Goal: Task Accomplishment & Management: Complete application form

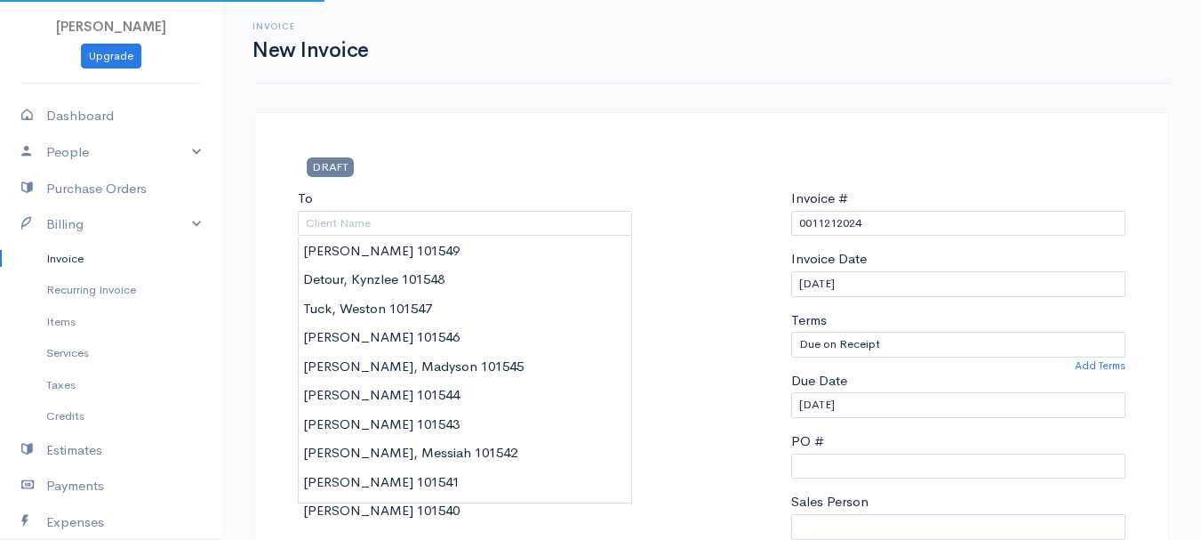
select select "[GEOGRAPHIC_DATA]"
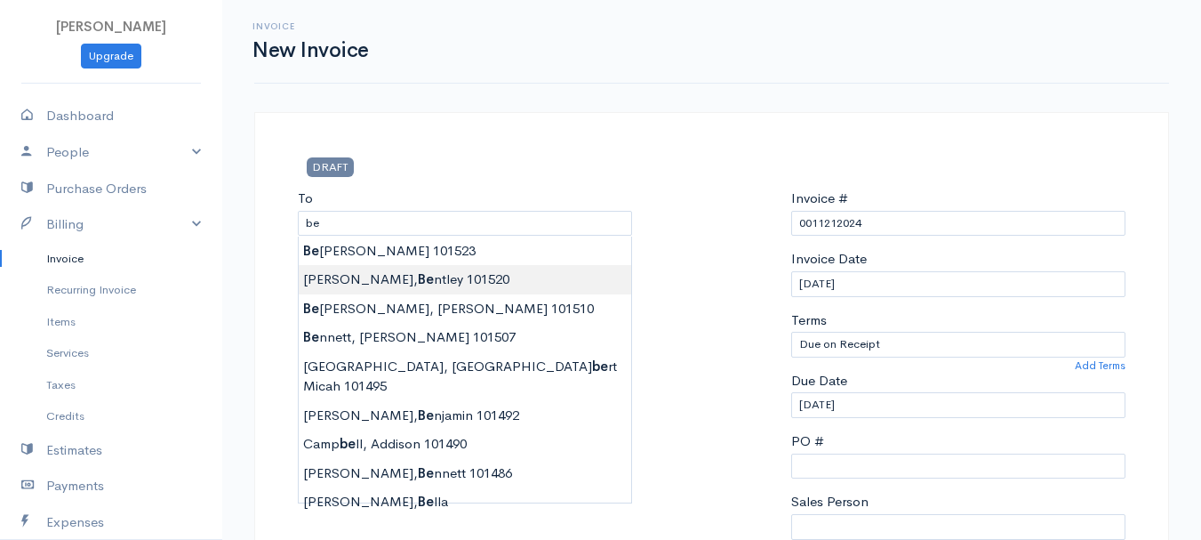
type input "[PERSON_NAME], [PERSON_NAME] 101520"
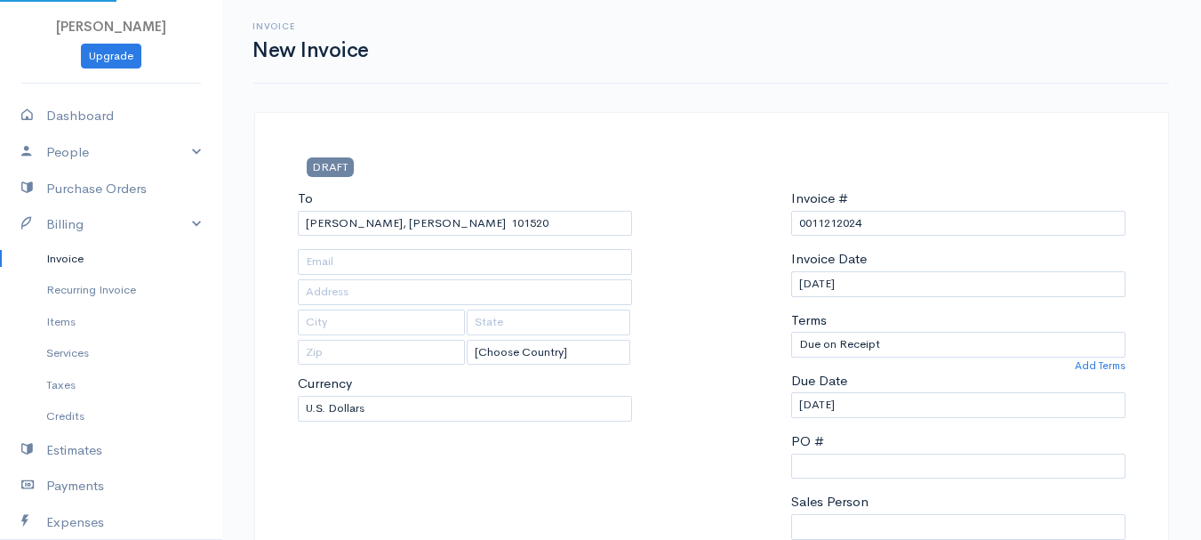
type input "[STREET_ADDRESS]"
type input "Levant"
type input "[US_STATE]"
type input "04456"
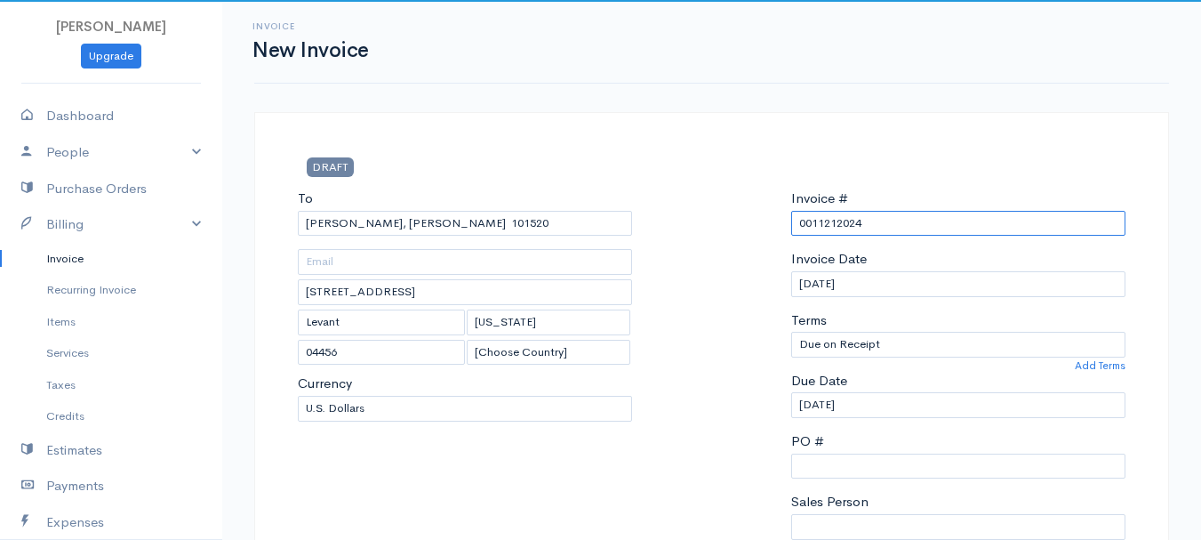
click at [814, 217] on input "0011212024" at bounding box center [958, 224] width 334 height 26
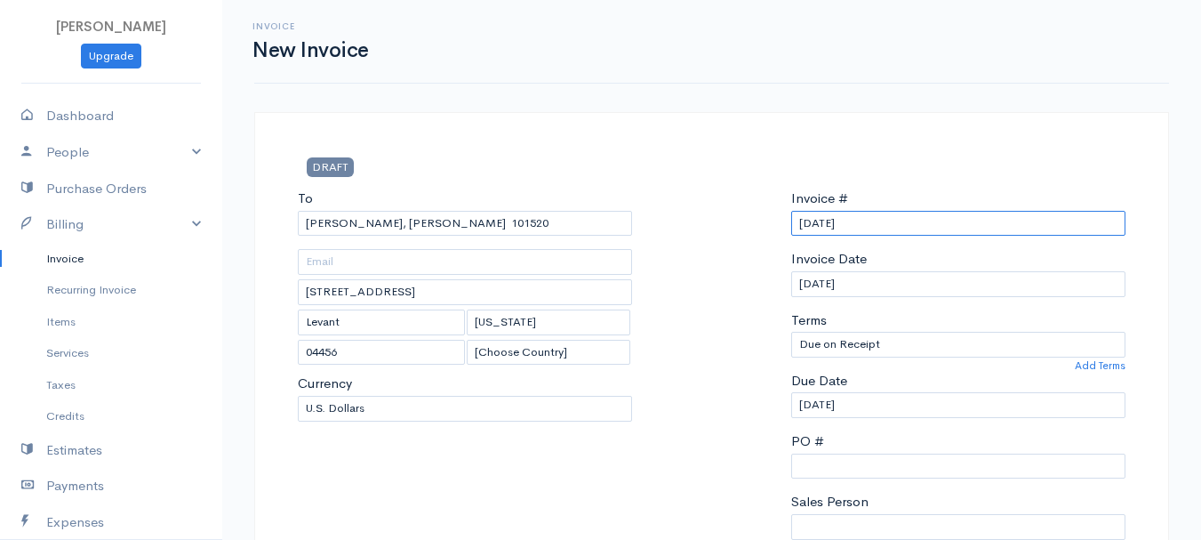
scroll to position [356, 0]
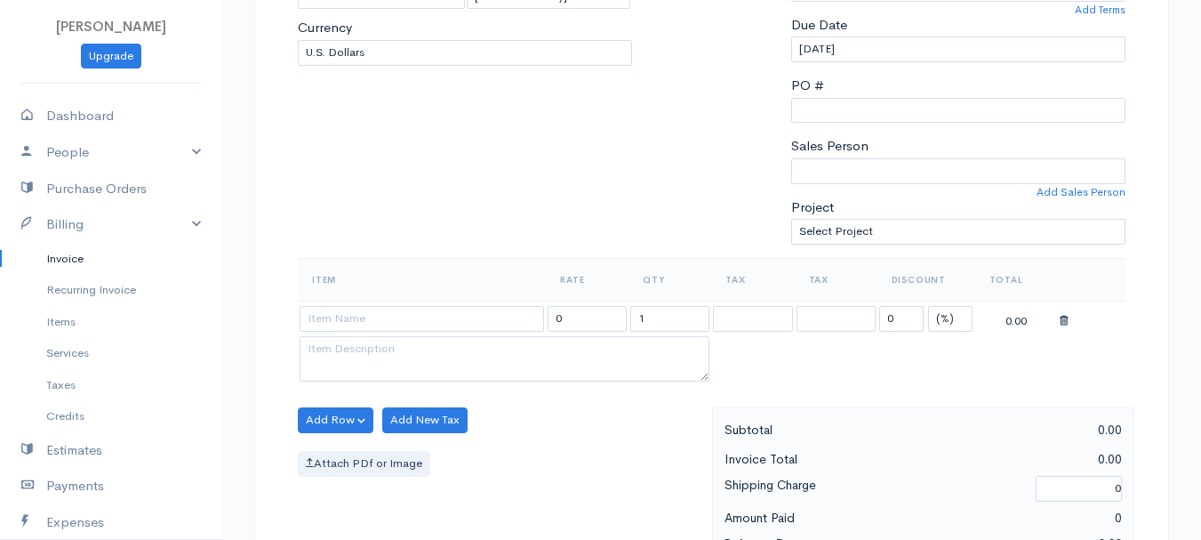
type input "[DATE]"
click at [947, 315] on select "(%) Flat" at bounding box center [950, 319] width 44 height 26
select select "2"
click at [928, 306] on select "(%) Flat" at bounding box center [950, 319] width 44 height 26
click at [701, 322] on input "1" at bounding box center [669, 319] width 79 height 26
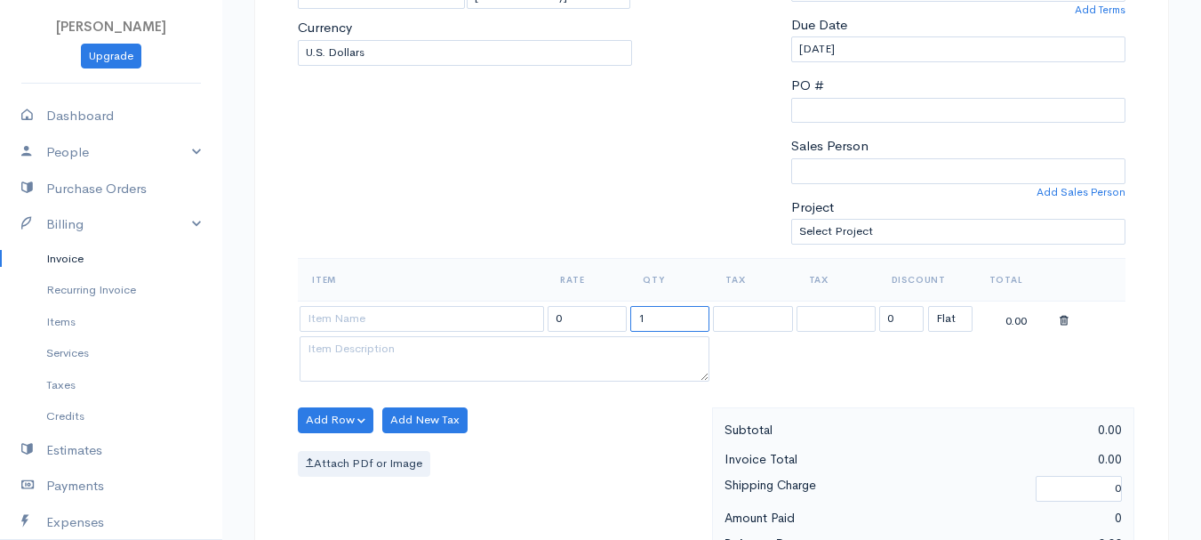
click at [701, 322] on input "1" at bounding box center [669, 319] width 79 height 26
type input "2"
click at [464, 315] on input at bounding box center [422, 319] width 244 height 26
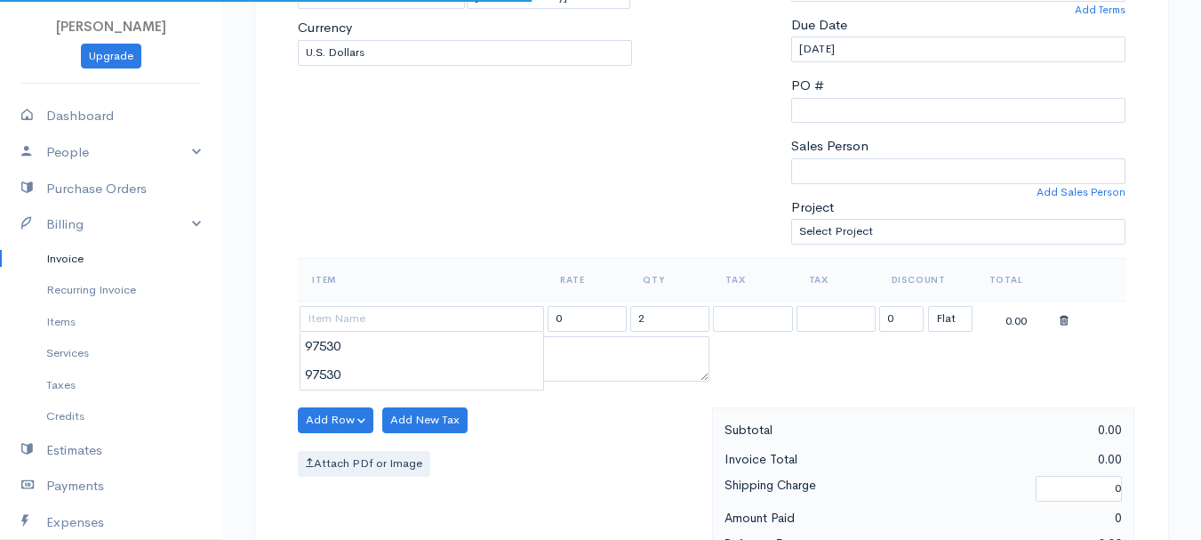
type input "97530"
type input "60.00"
click at [462, 350] on body "[PERSON_NAME] Upgrade Dashboard People Clients Vendors Staff Users Purchase Ord…" at bounding box center [600, 412] width 1201 height 1537
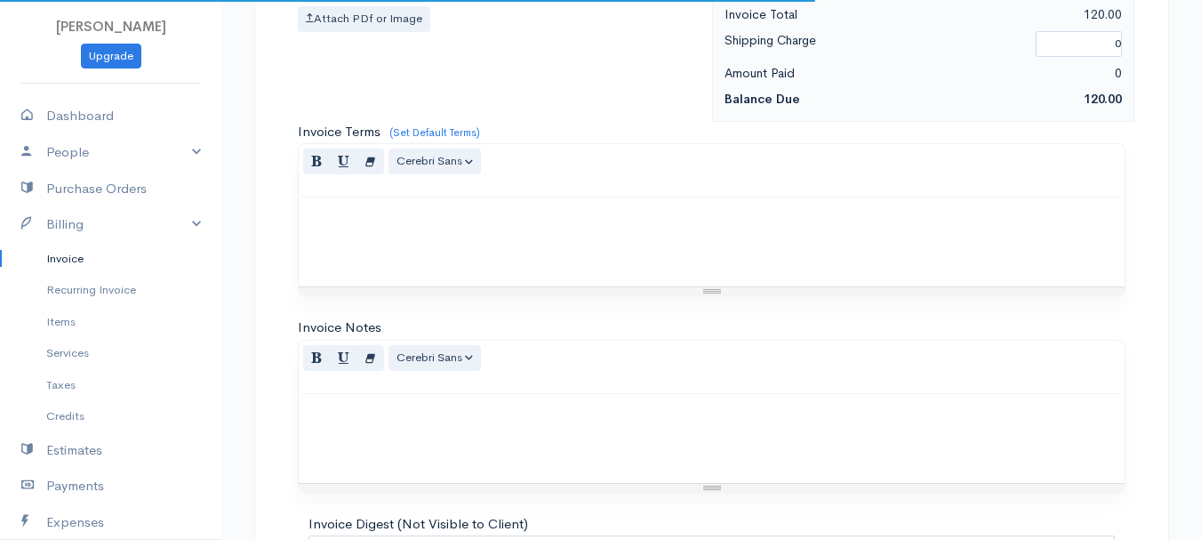
scroll to position [998, 0]
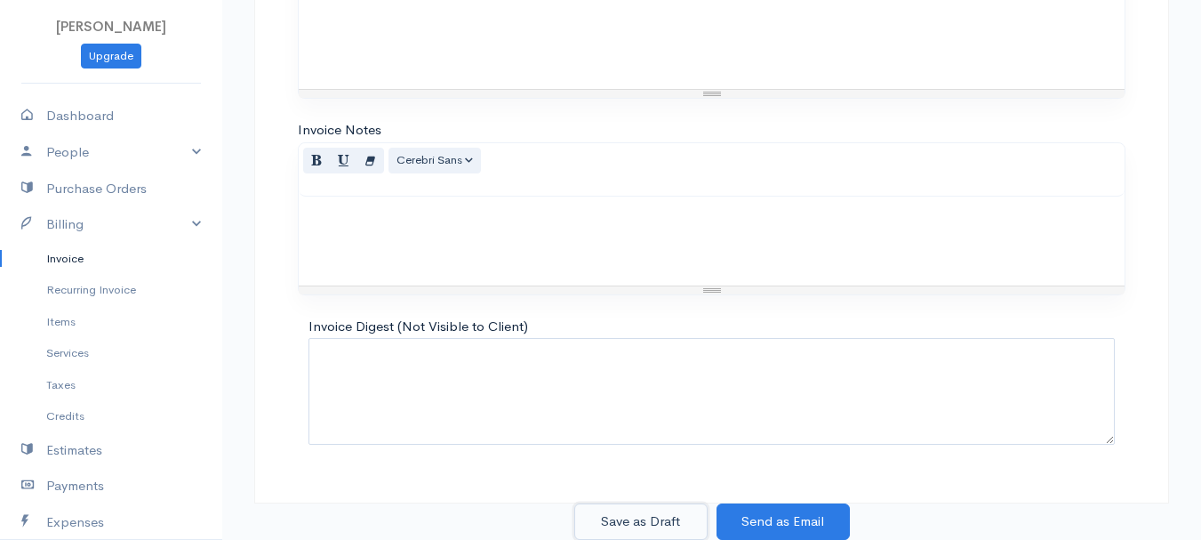
click at [638, 514] on button "Save as Draft" at bounding box center [640, 521] width 133 height 36
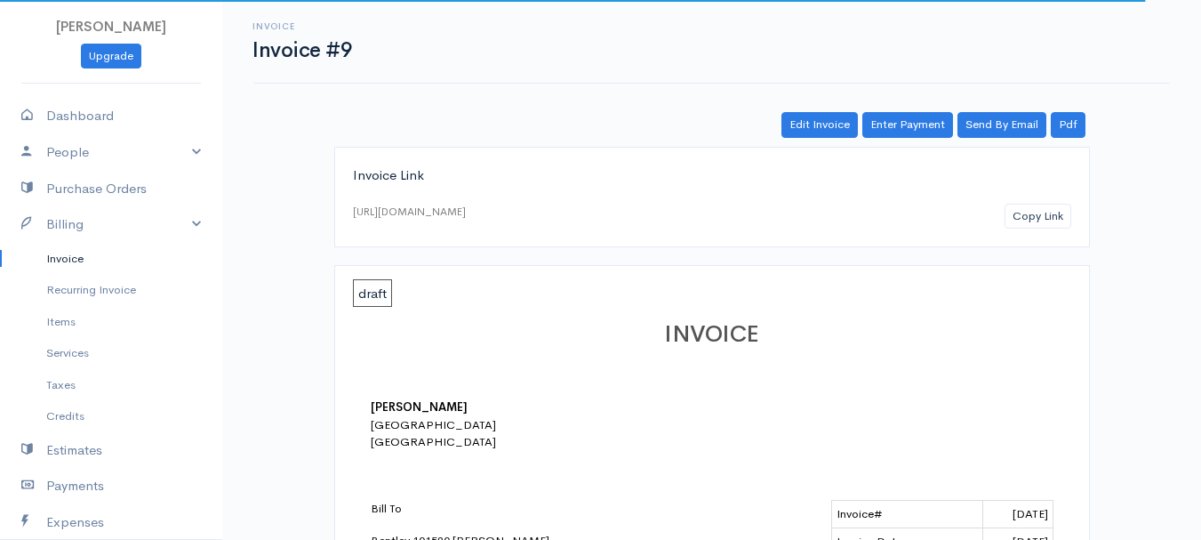
click at [74, 255] on link "Invoice" at bounding box center [111, 259] width 222 height 32
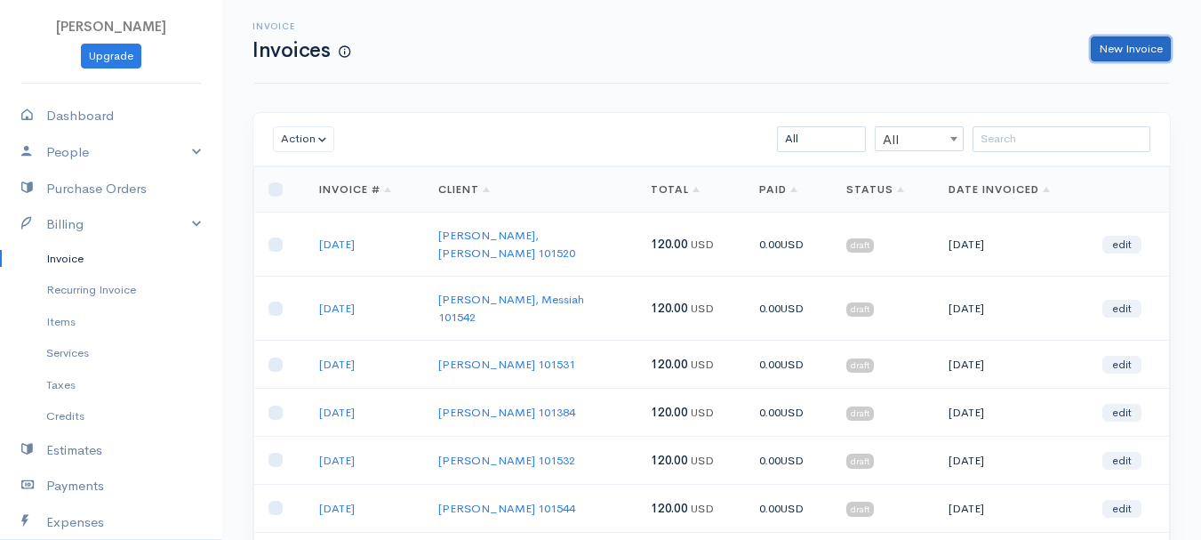
click at [1128, 49] on link "New Invoice" at bounding box center [1131, 49] width 80 height 26
select select "[GEOGRAPHIC_DATA]"
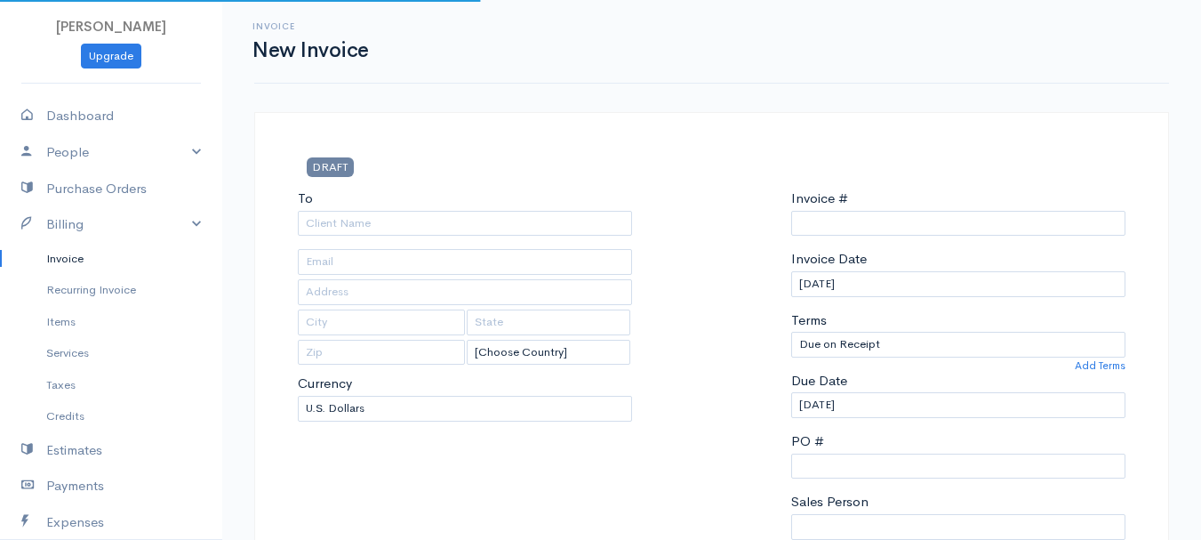
type input "0011212024"
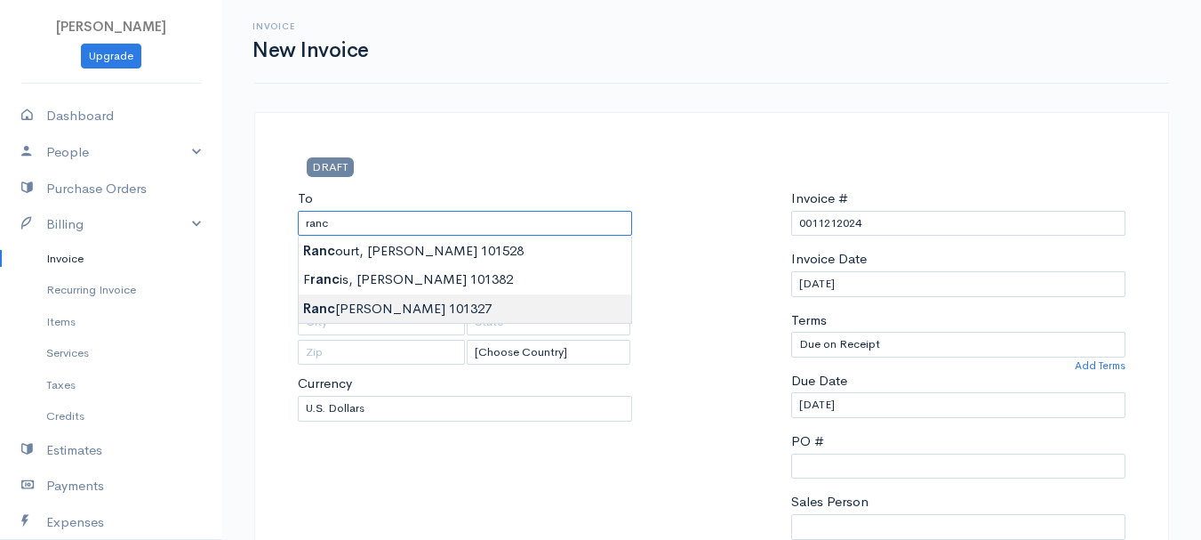
type input "[PERSON_NAME] 101327"
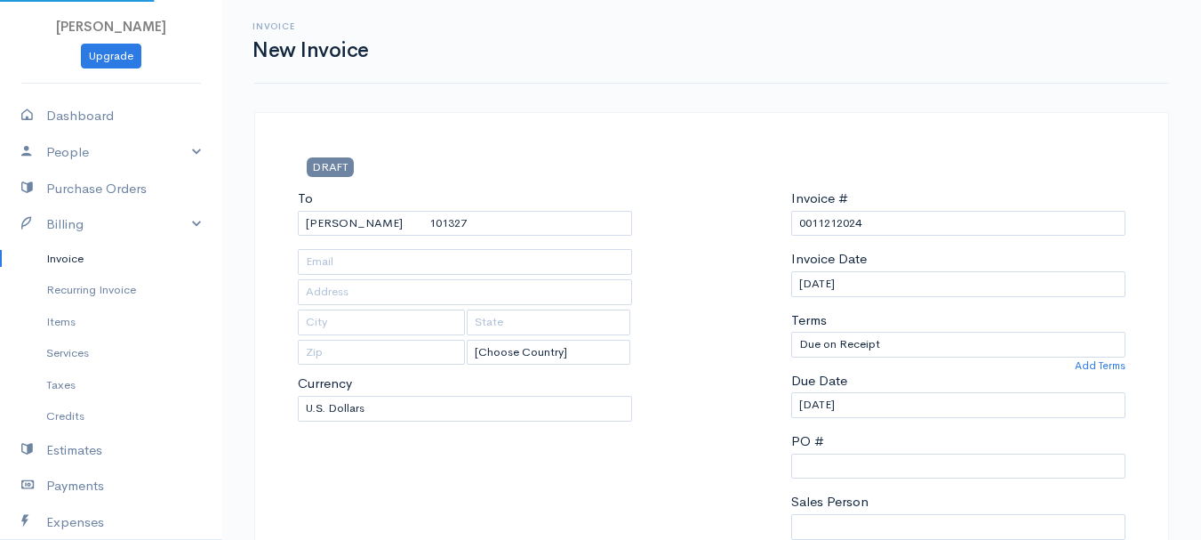
type input "[STREET_ADDRESS]"
type input "Hermon"
type input "[US_STATE]"
type input "04401"
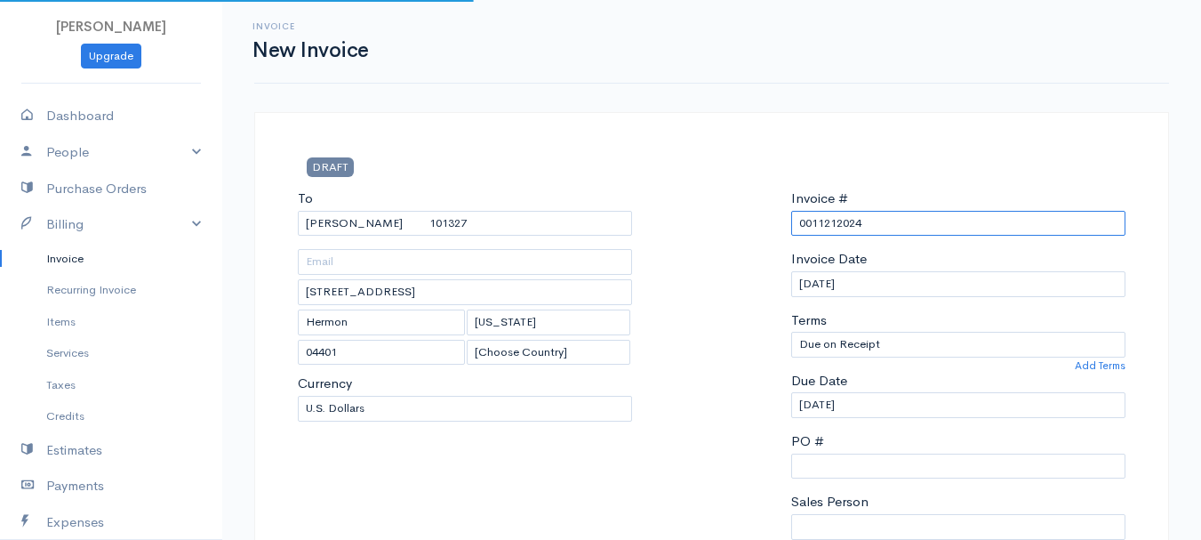
click at [845, 214] on input "0011212024" at bounding box center [958, 224] width 334 height 26
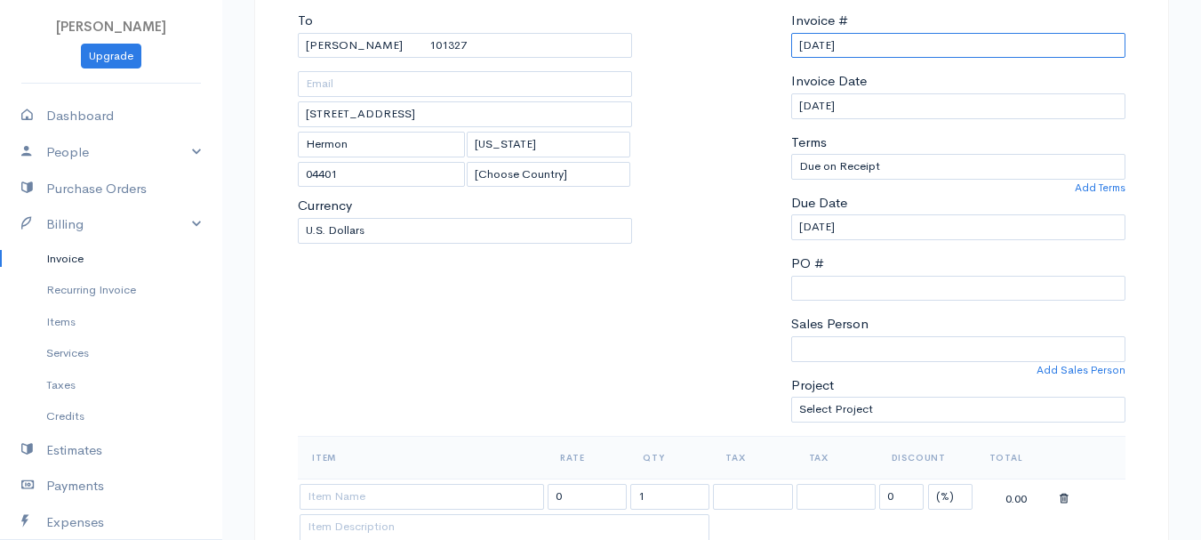
scroll to position [267, 0]
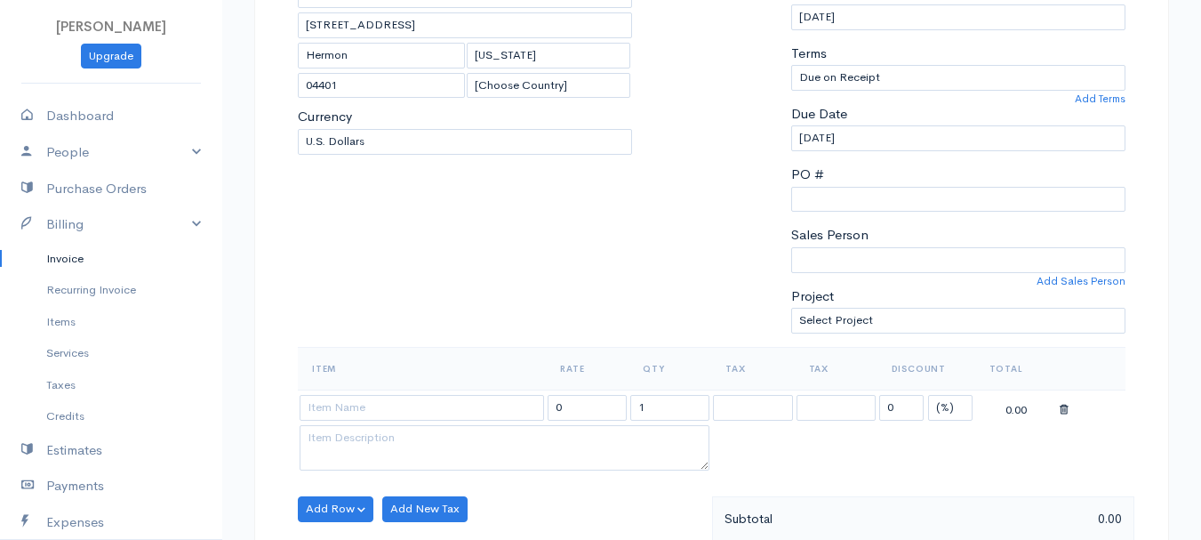
type input "[DATE]"
click at [945, 413] on select "(%) Flat" at bounding box center [950, 408] width 44 height 26
select select "2"
click at [928, 395] on select "(%) Flat" at bounding box center [950, 408] width 44 height 26
click at [661, 405] on input "1" at bounding box center [669, 408] width 79 height 26
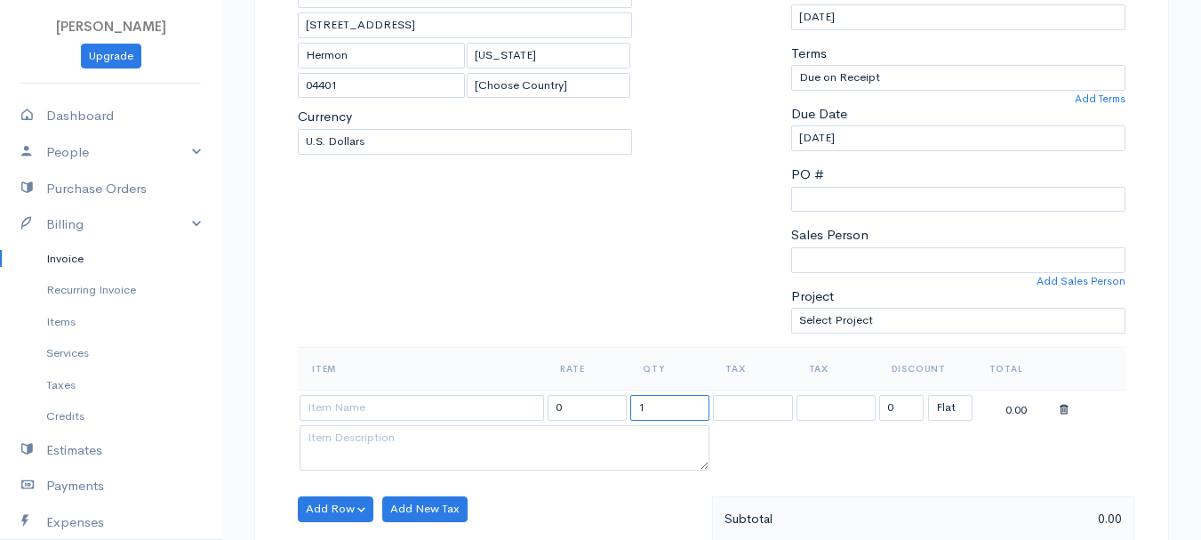
click at [660, 405] on input "1" at bounding box center [669, 408] width 79 height 26
type input "2"
click at [486, 389] on td at bounding box center [422, 406] width 248 height 35
click at [485, 402] on input at bounding box center [422, 408] width 244 height 26
type input "97530"
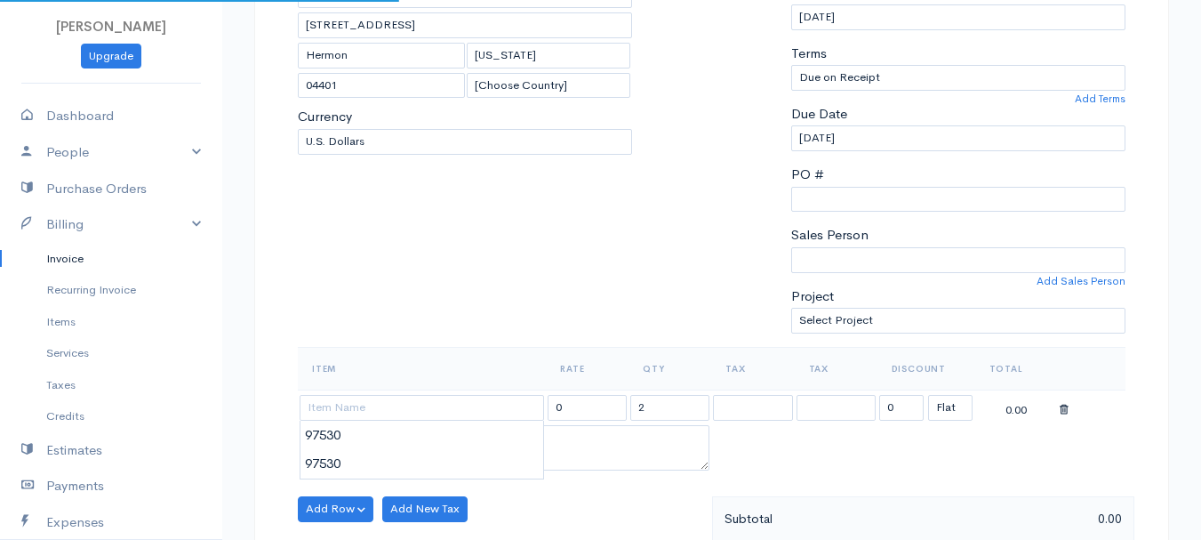
type input "60.00"
click at [485, 445] on body "[PERSON_NAME] Upgrade Dashboard People Clients Vendors Staff Users Purchase Ord…" at bounding box center [600, 501] width 1201 height 1537
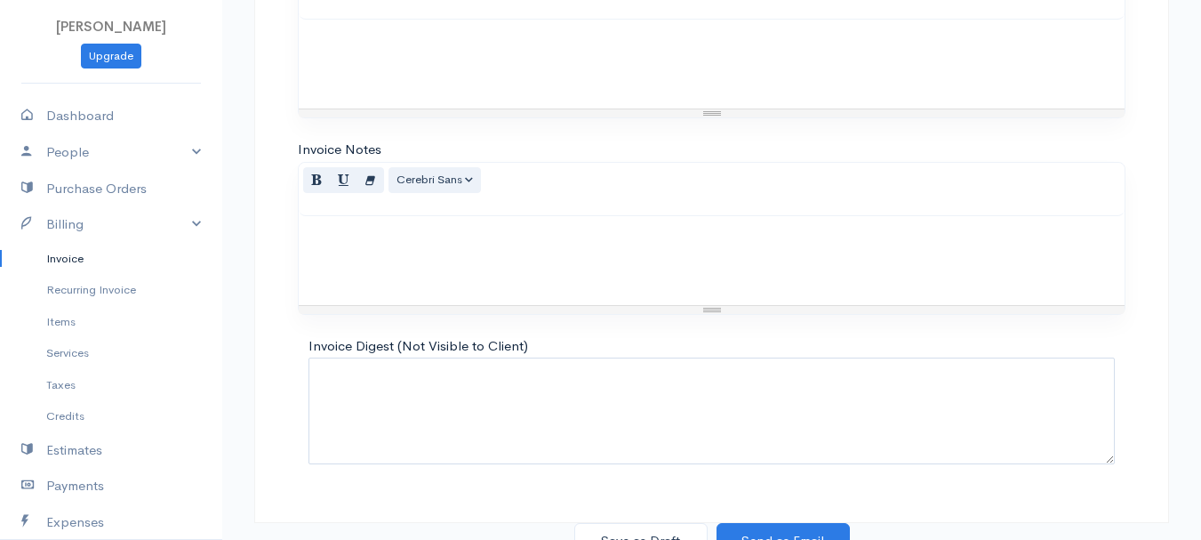
scroll to position [998, 0]
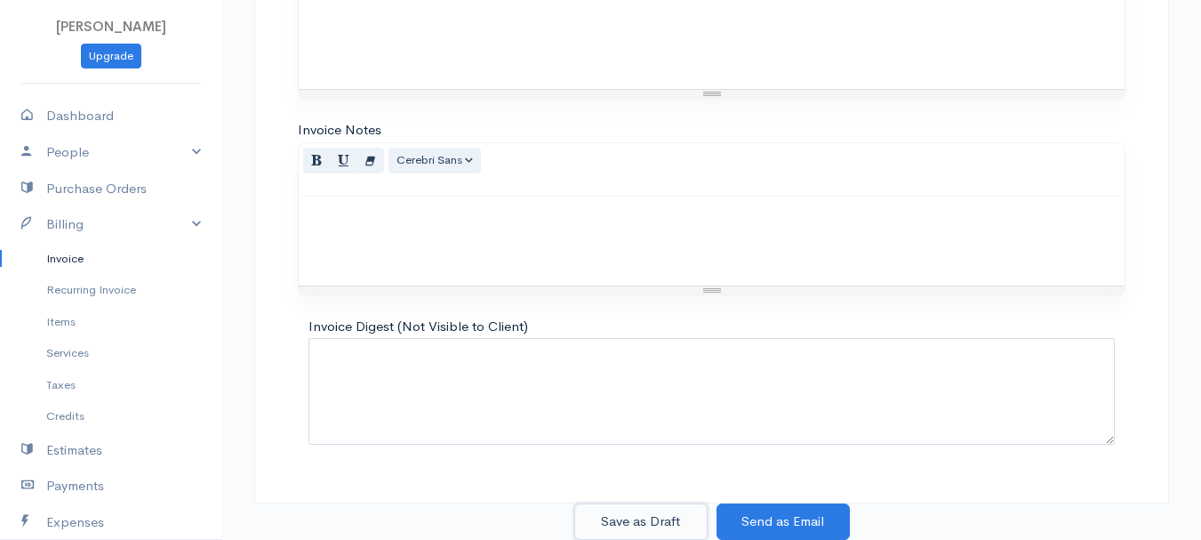
click at [620, 505] on button "Save as Draft" at bounding box center [640, 521] width 133 height 36
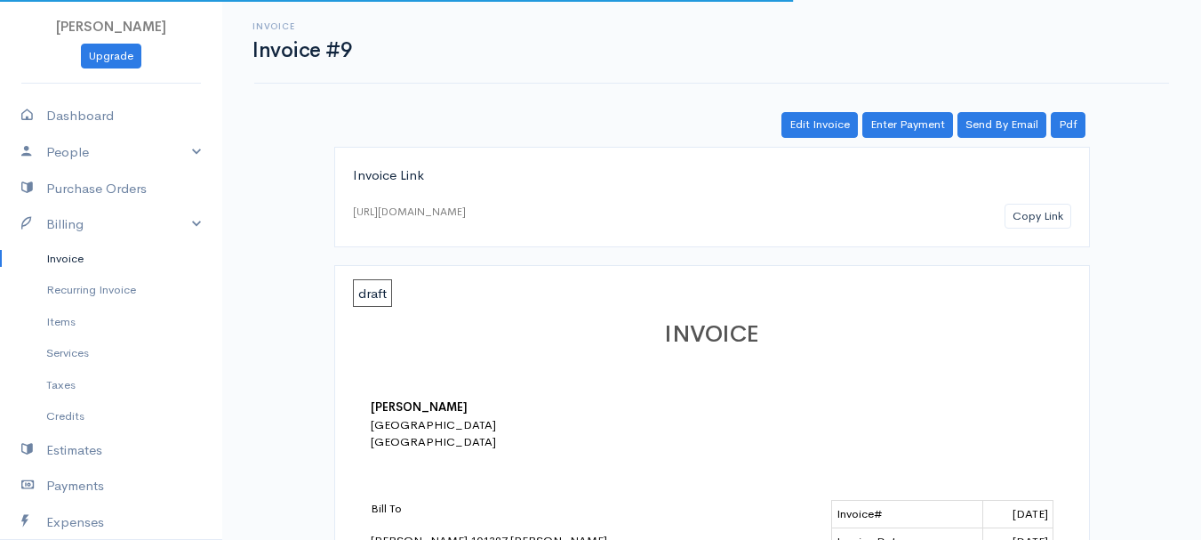
click at [57, 254] on link "Invoice" at bounding box center [111, 259] width 222 height 32
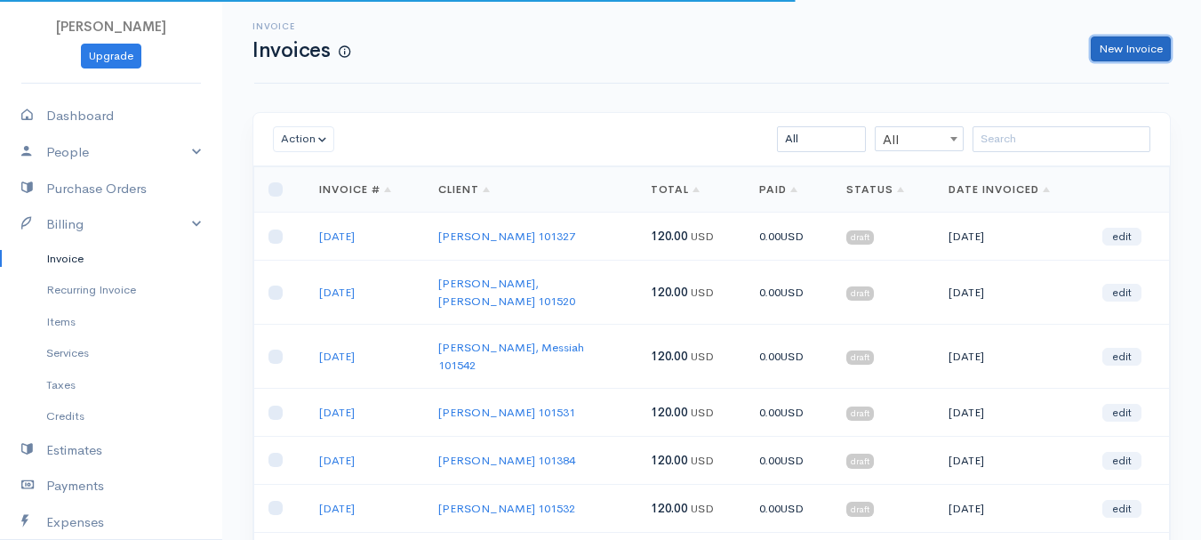
click at [1149, 57] on link "New Invoice" at bounding box center [1131, 49] width 80 height 26
select select "[GEOGRAPHIC_DATA]"
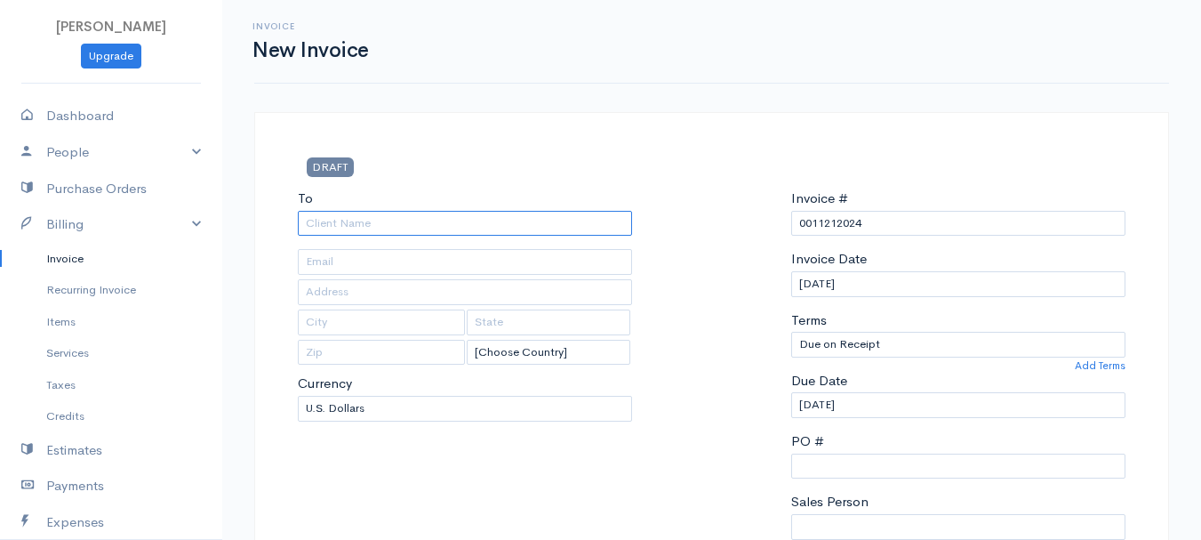
click at [373, 216] on input "To" at bounding box center [465, 224] width 334 height 26
